Goal: Information Seeking & Learning: Find specific fact

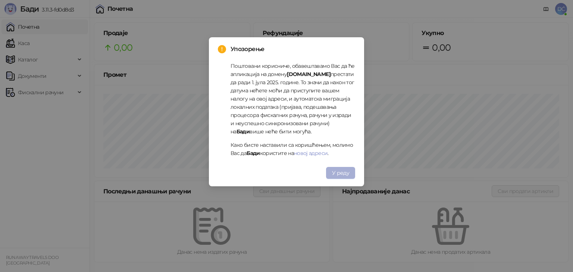
click at [342, 171] on span "У реду" at bounding box center [340, 173] width 17 height 7
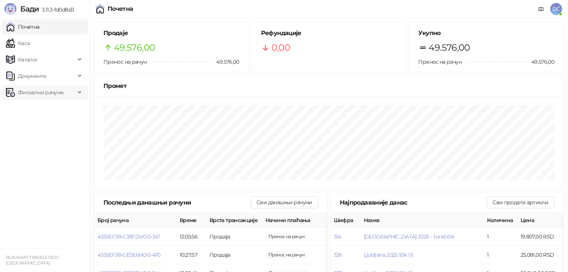
click at [53, 95] on span "Фискални рачуни" at bounding box center [41, 92] width 46 height 15
click at [52, 108] on link "Издати рачуни" at bounding box center [34, 108] width 50 height 15
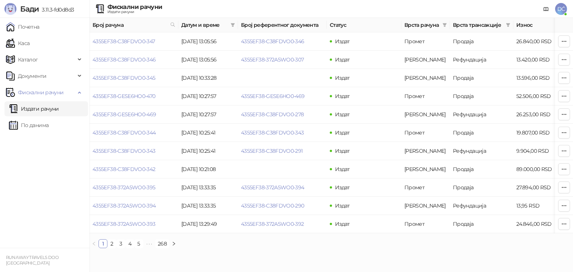
click at [167, 26] on span "Број рачуна" at bounding box center [130, 25] width 75 height 8
click at [174, 24] on icon at bounding box center [173, 25] width 4 height 4
type input "**********"
click at [163, 62] on button "У реду" at bounding box center [162, 57] width 23 height 9
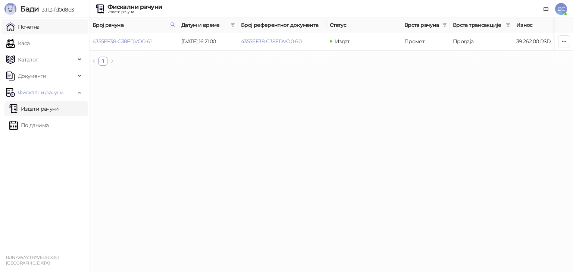
click at [40, 32] on link "Почетна" at bounding box center [23, 26] width 34 height 15
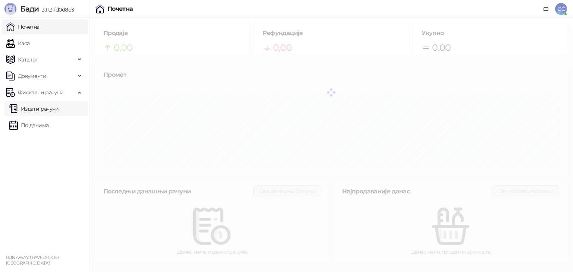
click at [48, 109] on link "Издати рачуни" at bounding box center [34, 108] width 50 height 15
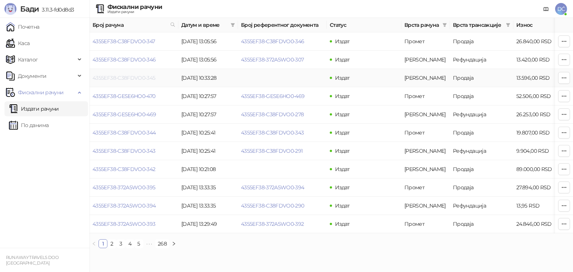
click at [134, 77] on link "4355EF38-C38FDVO0-345" at bounding box center [124, 78] width 63 height 7
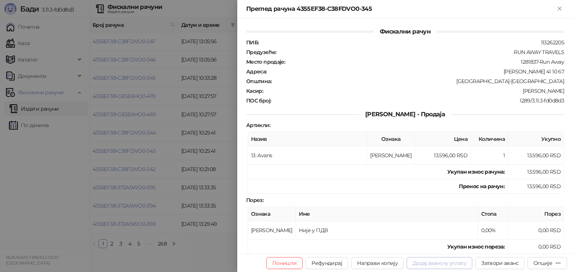
click at [447, 265] on button "Додај авансну уплату" at bounding box center [440, 263] width 66 height 12
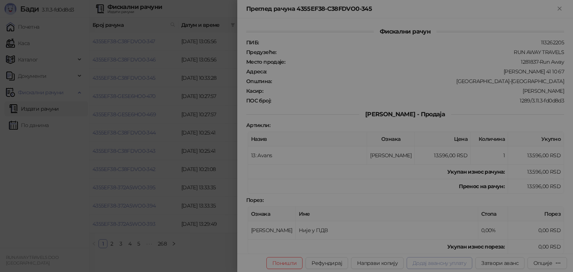
type input "**********"
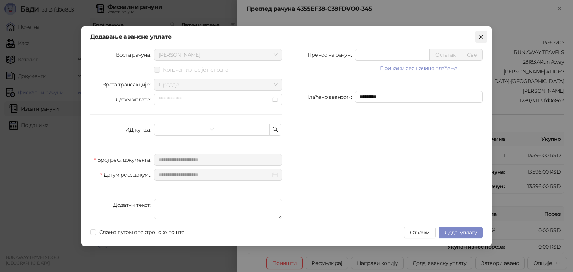
click at [483, 36] on icon "close" at bounding box center [481, 37] width 6 height 6
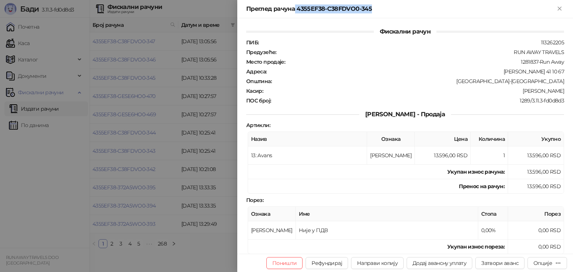
drag, startPoint x: 378, startPoint y: 10, endPoint x: 296, endPoint y: 13, distance: 82.9
click at [296, 13] on div "Преглед рачуна 4355EF38-C38FDVO0-345" at bounding box center [405, 9] width 336 height 18
click at [408, 207] on th "Име" at bounding box center [387, 214] width 182 height 15
click at [496, 263] on button "Затвори аванс" at bounding box center [499, 263] width 49 height 12
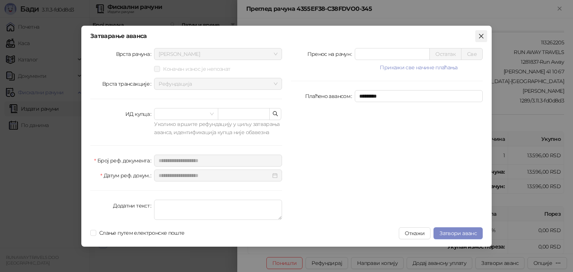
click at [482, 41] on button "Close" at bounding box center [481, 36] width 12 height 12
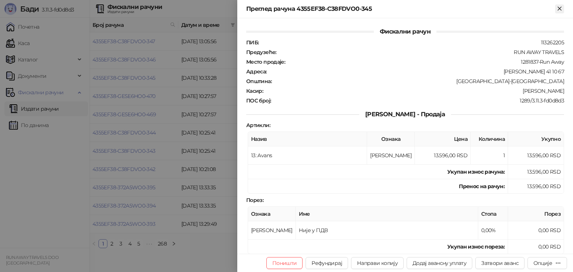
click at [563, 12] on button "Close" at bounding box center [559, 8] width 9 height 9
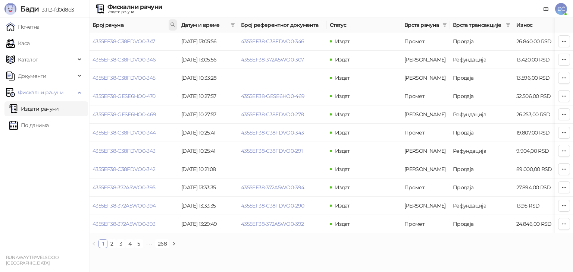
click at [173, 25] on icon at bounding box center [173, 25] width 4 height 4
click at [140, 38] on input "text" at bounding box center [139, 41] width 69 height 12
type input "**********"
click at [165, 58] on button "У реду" at bounding box center [162, 57] width 23 height 9
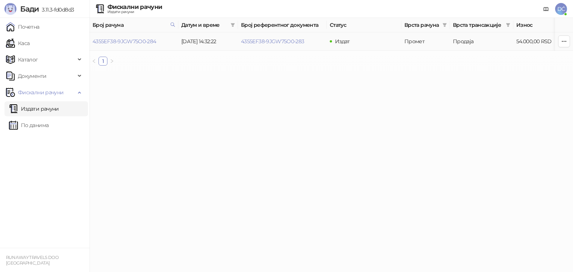
click at [197, 43] on td "[DATE] 14:32:22" at bounding box center [208, 41] width 60 height 18
click at [214, 72] on html "**********" at bounding box center [286, 36] width 573 height 72
drag, startPoint x: 164, startPoint y: 43, endPoint x: 93, endPoint y: 42, distance: 70.9
click at [93, 42] on td "4355EF38-9JGW75O0-284" at bounding box center [134, 41] width 89 height 18
copy link "4355EF38-9JGW75O0-284"
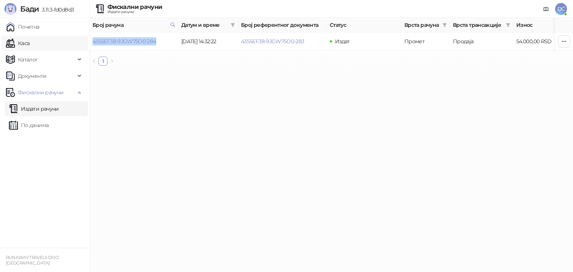
click at [29, 40] on link "Каса" at bounding box center [18, 43] width 24 height 15
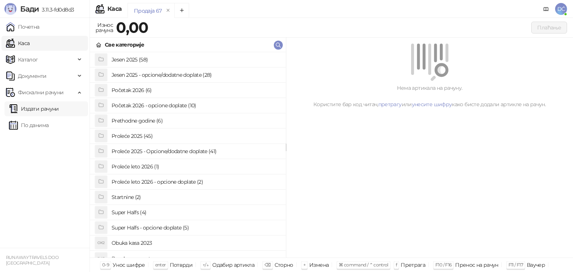
click at [33, 107] on link "Издати рачуни" at bounding box center [34, 108] width 50 height 15
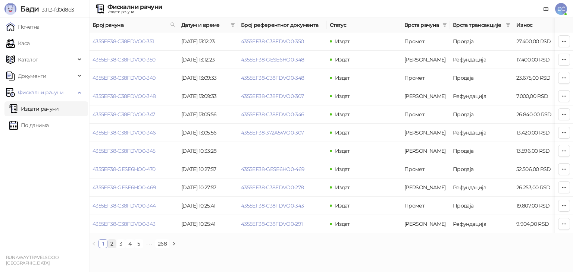
click at [113, 248] on link "2" at bounding box center [112, 244] width 8 height 8
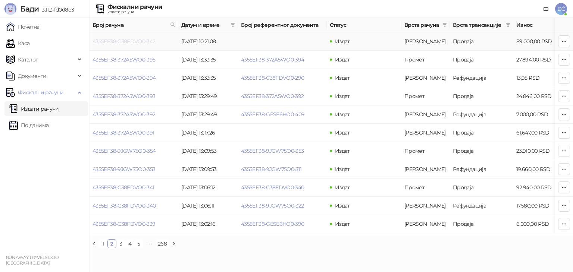
click at [138, 41] on link "4355EF38-C38FDVO0-342" at bounding box center [124, 41] width 63 height 7
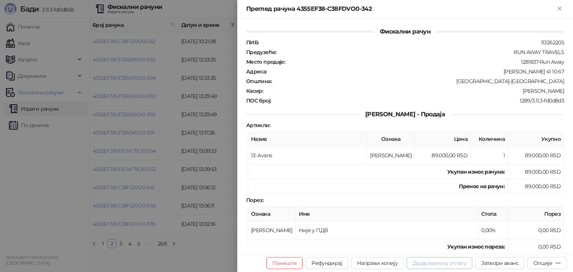
click at [446, 265] on button "Додај авансну уплату" at bounding box center [440, 263] width 66 height 12
type input "**********"
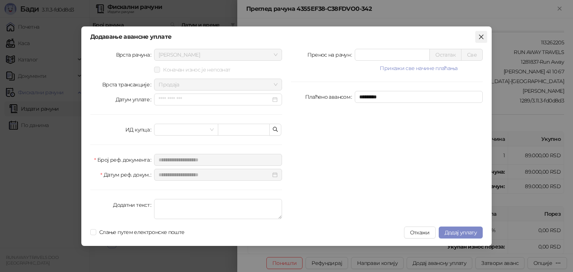
click at [481, 35] on icon "close" at bounding box center [481, 37] width 6 height 6
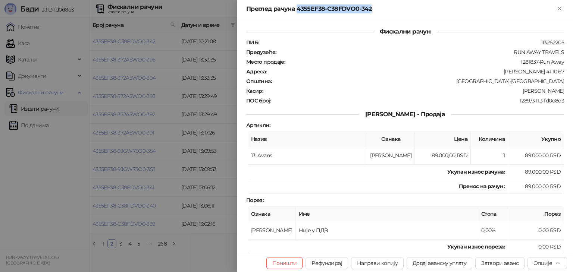
drag, startPoint x: 380, startPoint y: 5, endPoint x: 297, endPoint y: 9, distance: 83.3
click at [297, 9] on div "Преглед рачуна 4355EF38-C38FDVO0-342" at bounding box center [400, 8] width 309 height 9
click at [402, 230] on td "Није у ПДВ" at bounding box center [387, 231] width 182 height 18
drag, startPoint x: 385, startPoint y: 10, endPoint x: 297, endPoint y: 12, distance: 87.7
click at [297, 12] on div "Преглед рачуна 4355EF38-C38FDVO0-342" at bounding box center [400, 8] width 309 height 9
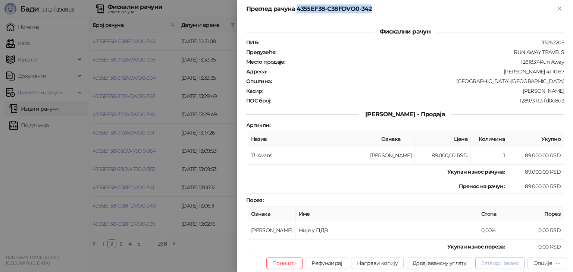
click at [501, 266] on button "Затвори аванс" at bounding box center [499, 263] width 49 height 12
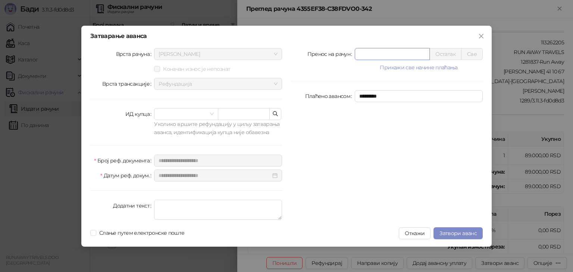
click at [379, 51] on input "*" at bounding box center [392, 54] width 74 height 11
click at [480, 36] on icon "close" at bounding box center [481, 36] width 6 height 6
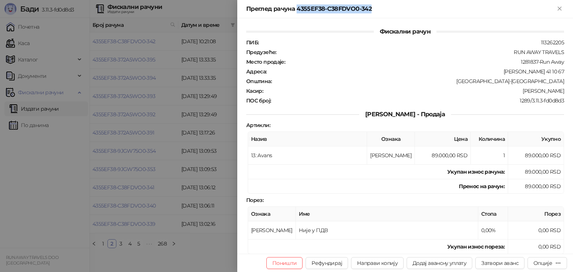
drag, startPoint x: 379, startPoint y: 9, endPoint x: 297, endPoint y: 12, distance: 82.5
click at [297, 12] on div "Преглед рачуна 4355EF38-C38FDVO0-342" at bounding box center [400, 8] width 309 height 9
click at [437, 268] on button "Додај авансну уплату" at bounding box center [440, 263] width 66 height 12
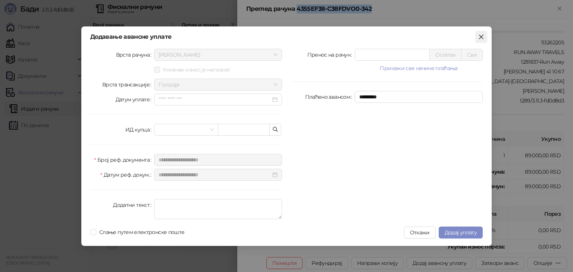
click at [480, 36] on icon "close" at bounding box center [481, 36] width 4 height 4
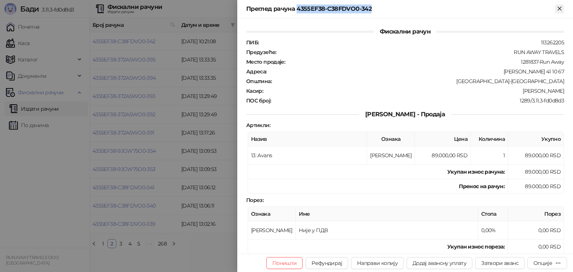
click at [559, 7] on icon "Close" at bounding box center [559, 8] width 7 height 7
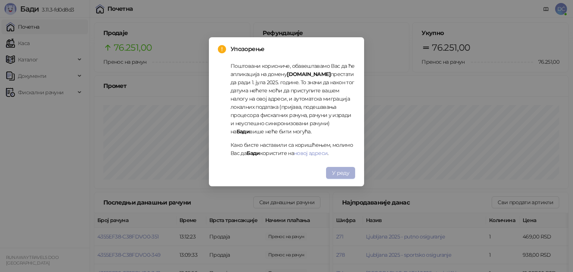
click at [338, 173] on span "У реду" at bounding box center [340, 173] width 17 height 7
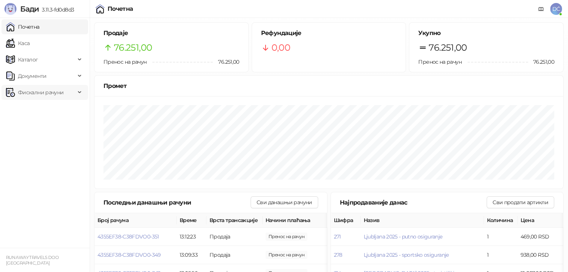
click at [78, 93] on icon at bounding box center [80, 93] width 4 height 0
click at [59, 106] on link "Издати рачуни" at bounding box center [34, 108] width 50 height 15
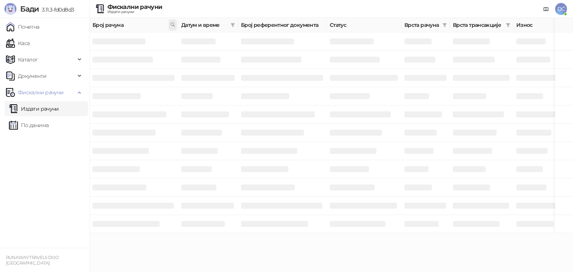
click at [172, 24] on icon at bounding box center [172, 24] width 5 height 5
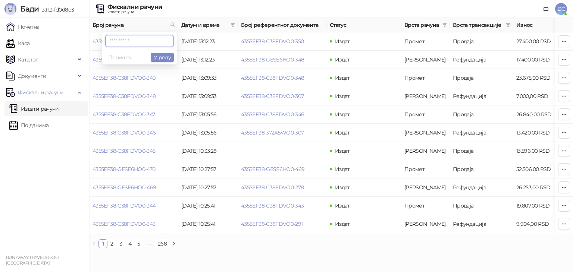
paste input "**********"
type input "**********"
click at [169, 58] on button "У реду" at bounding box center [162, 57] width 23 height 9
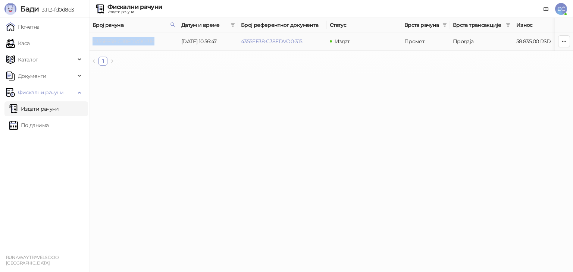
drag, startPoint x: 163, startPoint y: 40, endPoint x: 93, endPoint y: 40, distance: 70.2
click at [93, 40] on td "4355EF38-C38FDVO0-316" at bounding box center [134, 41] width 89 height 18
copy link "4355EF38-C38FDVO0-316"
click at [173, 24] on icon at bounding box center [172, 24] width 5 height 5
paste input "**********"
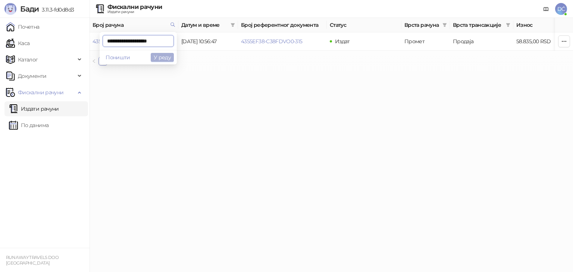
click at [165, 59] on button "У реду" at bounding box center [162, 57] width 23 height 9
click at [176, 24] on span at bounding box center [173, 24] width 8 height 11
type input "*"
paste input "**********"
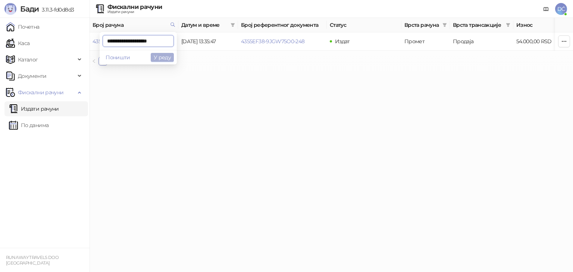
click at [173, 56] on button "У реду" at bounding box center [162, 57] width 23 height 9
click at [174, 26] on icon at bounding box center [172, 24] width 5 height 5
type input "*"
paste input "**********"
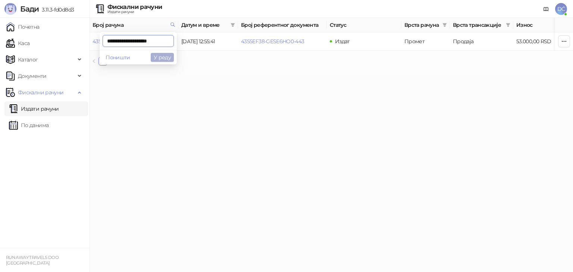
click at [165, 59] on button "У реду" at bounding box center [162, 57] width 23 height 9
drag, startPoint x: 169, startPoint y: 42, endPoint x: 92, endPoint y: 42, distance: 76.9
click at [92, 42] on td "4355EF38-GESE6HO0-429" at bounding box center [134, 41] width 89 height 18
copy link "4355EF38-GESE6HO0-429"
click at [172, 26] on icon at bounding box center [172, 24] width 5 height 5
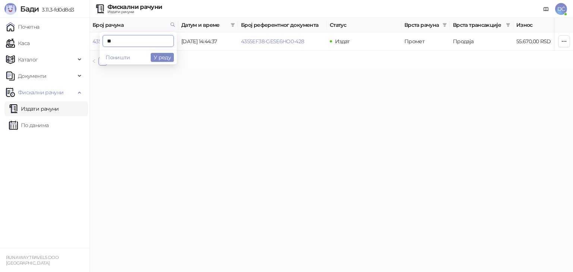
type input "*"
paste input "**********"
type input "**********"
click at [162, 58] on button "У реду" at bounding box center [162, 57] width 23 height 9
click at [173, 21] on span at bounding box center [173, 24] width 8 height 11
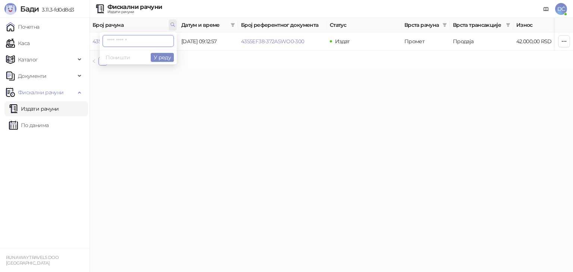
paste input "**********"
type input "**********"
click at [166, 62] on button "У реду" at bounding box center [162, 57] width 23 height 9
click at [176, 24] on span at bounding box center [173, 24] width 8 height 11
paste input "**********"
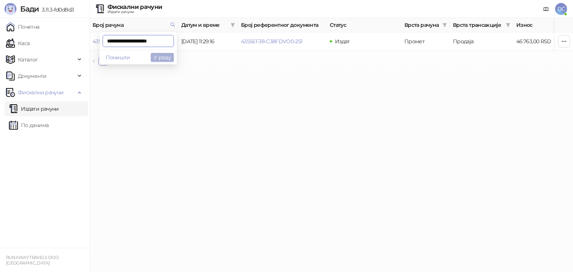
click at [165, 59] on button "У реду" at bounding box center [162, 57] width 23 height 9
drag, startPoint x: 165, startPoint y: 41, endPoint x: 94, endPoint y: 41, distance: 70.9
click at [94, 41] on td "4355EF38-C38FDVO0-302" at bounding box center [134, 41] width 89 height 18
copy link "4355EF38-C38FDVO0-302"
click at [175, 24] on icon at bounding box center [172, 24] width 5 height 5
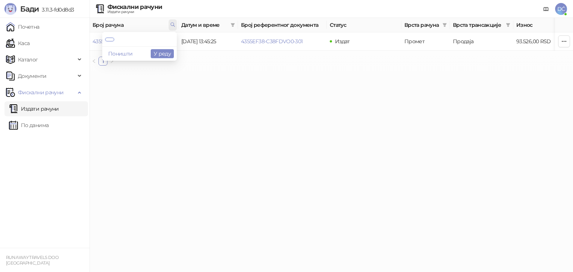
paste input "text"
type input "**********"
click at [167, 59] on button "У реду" at bounding box center [162, 57] width 23 height 9
